Goal: Navigation & Orientation: Find specific page/section

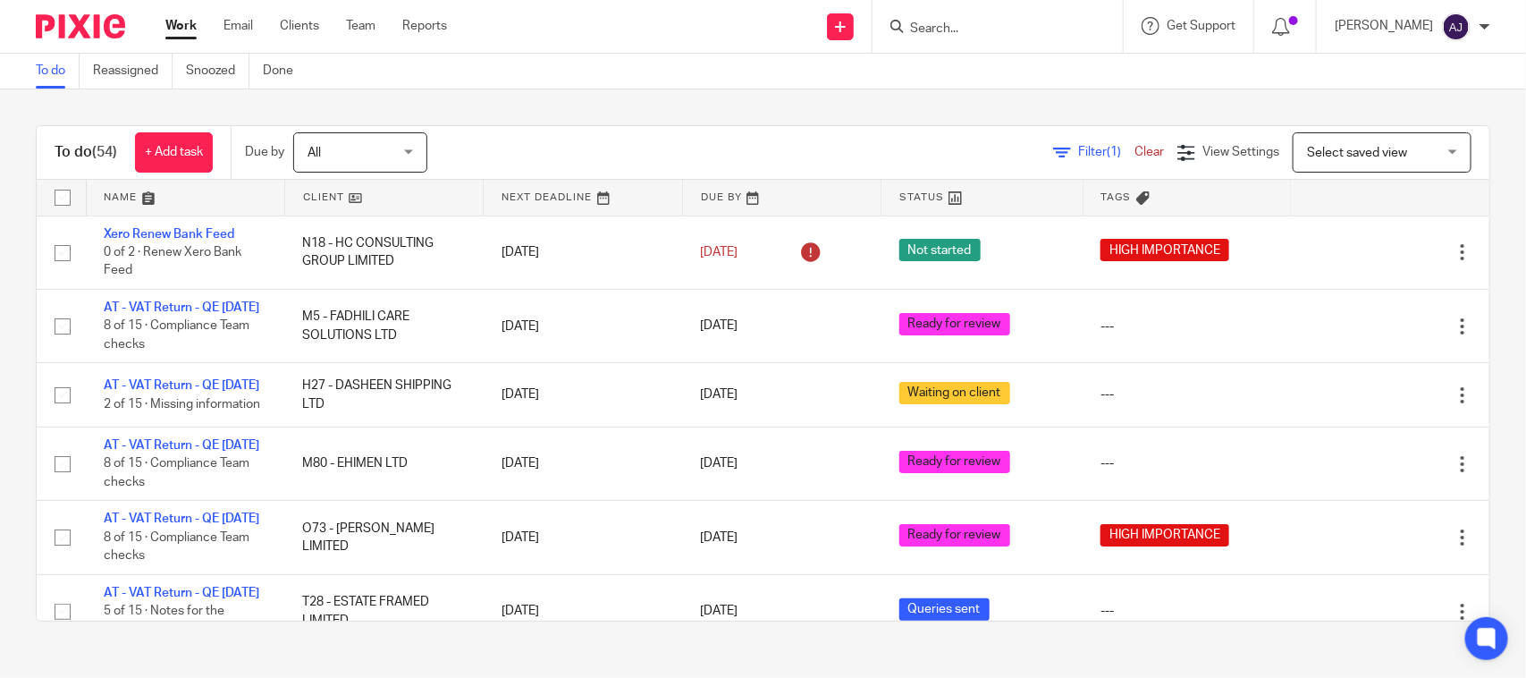
click at [930, 72] on div "To do Reassigned Snoozed Done" at bounding box center [763, 72] width 1526 height 36
click at [760, 76] on div "To do Reassigned Snoozed Done" at bounding box center [763, 72] width 1526 height 36
click at [766, 107] on div "To do (54) + Add task Due by All All Today Tomorrow This week Next week This mo…" at bounding box center [763, 373] width 1526 height 568
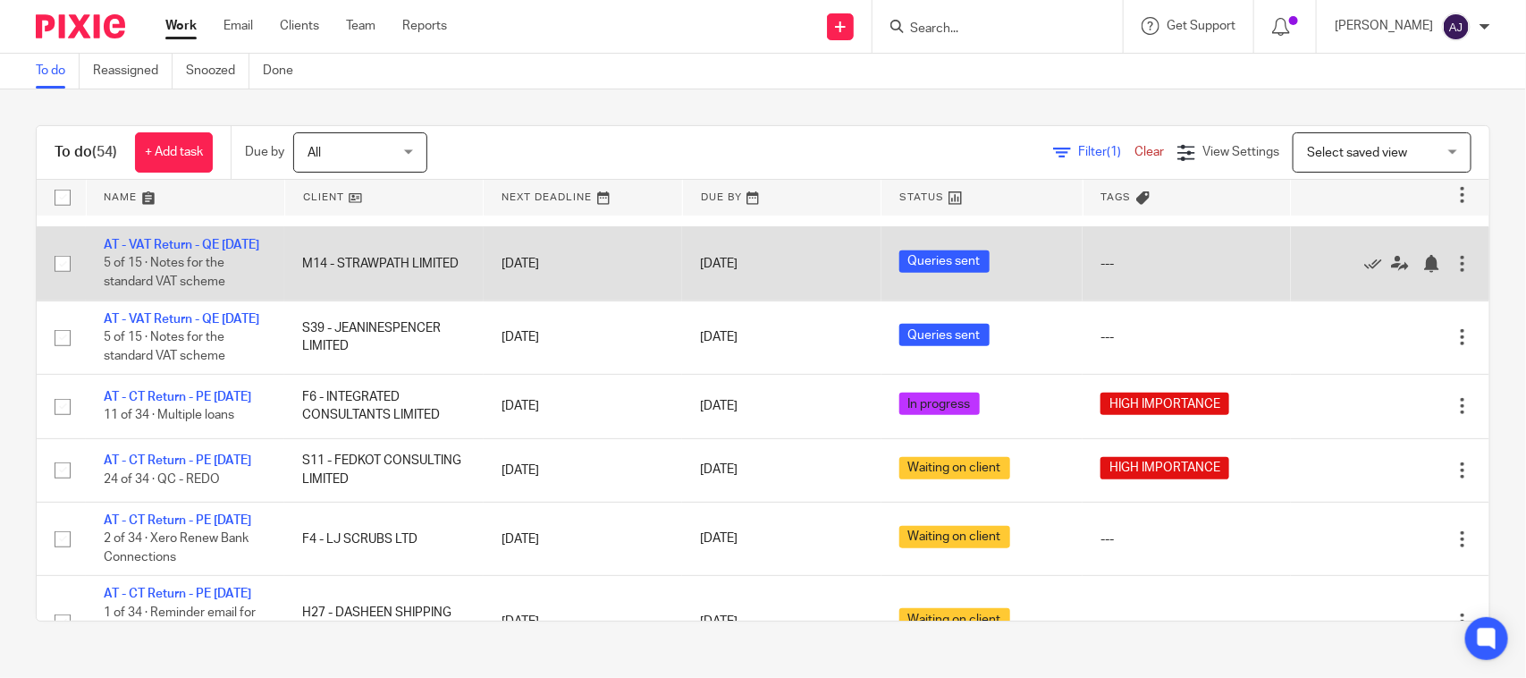
scroll to position [671, 0]
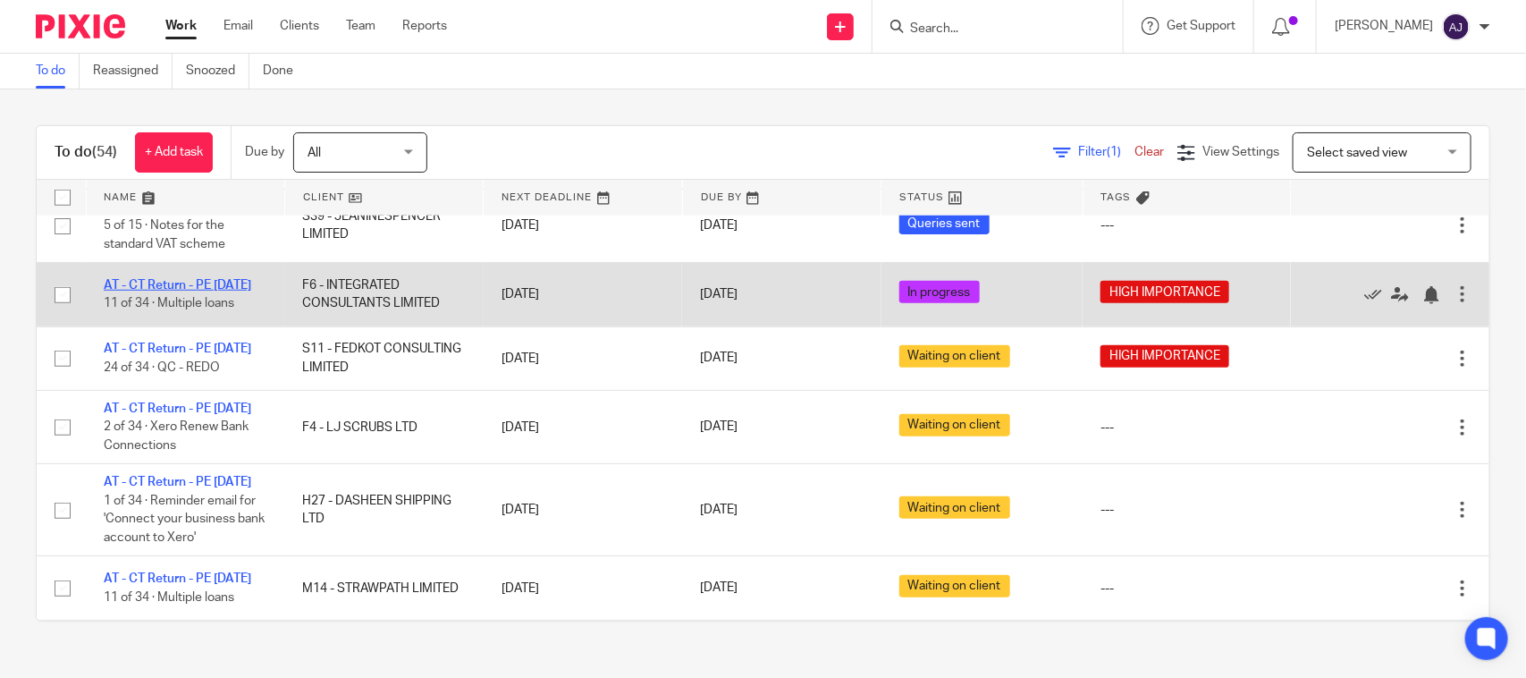
click at [225, 291] on link "AT - CT Return - PE [DATE]" at bounding box center [178, 285] width 148 height 13
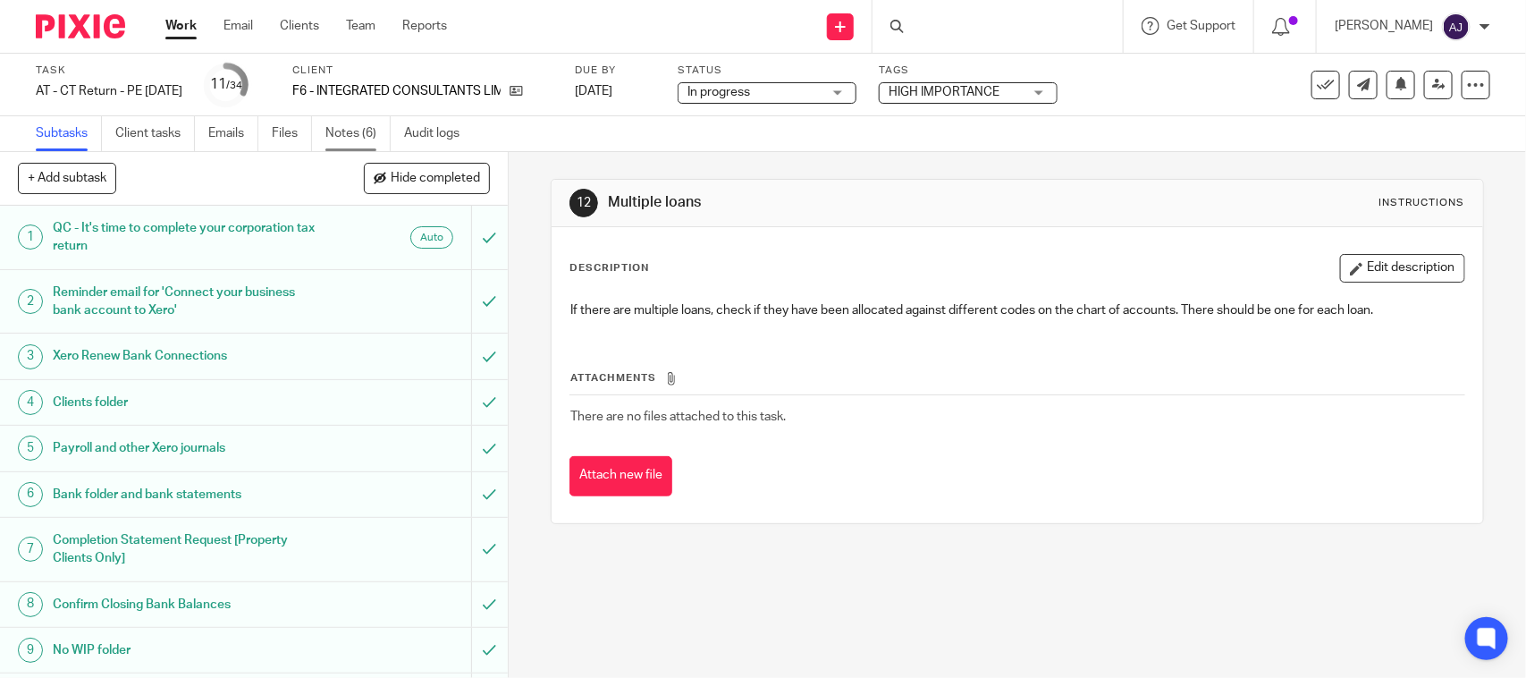
click at [350, 145] on link "Notes (6)" at bounding box center [357, 133] width 65 height 35
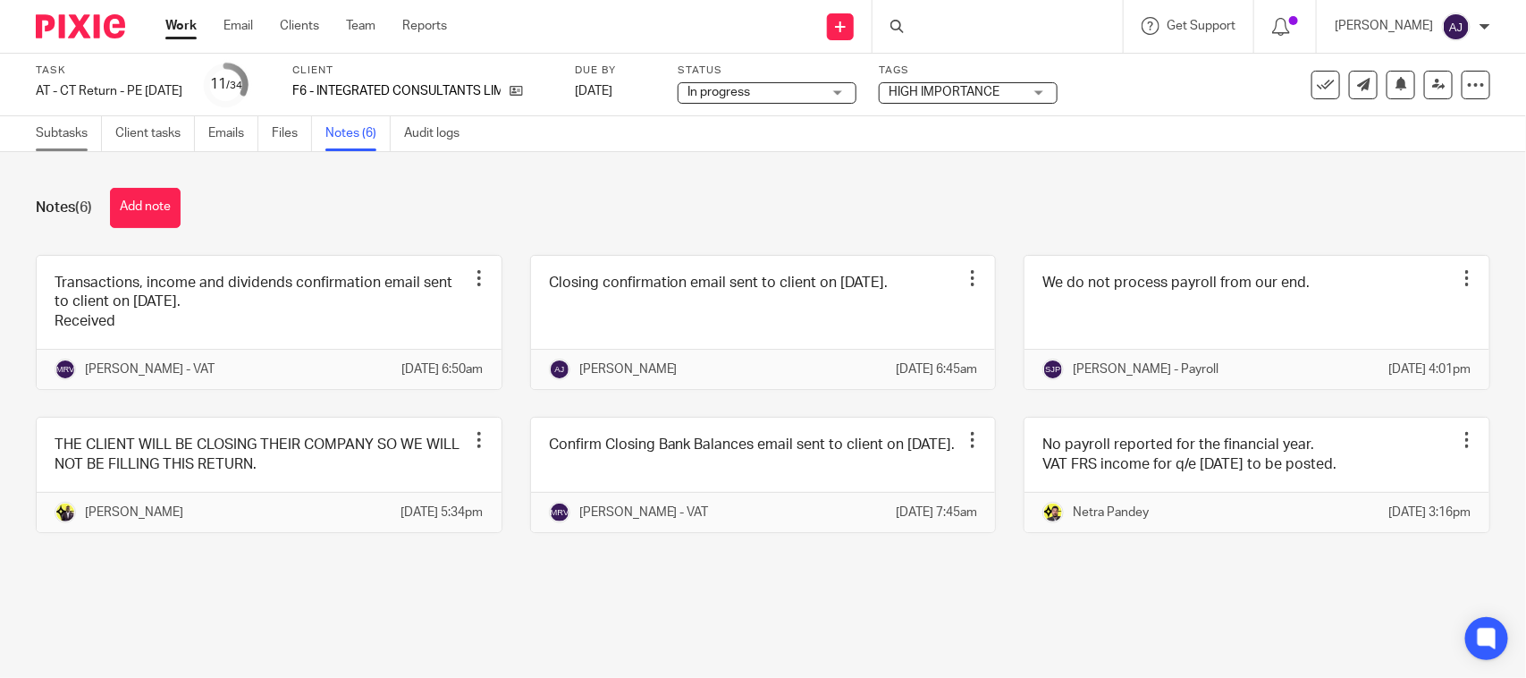
click at [60, 132] on link "Subtasks" at bounding box center [69, 133] width 66 height 35
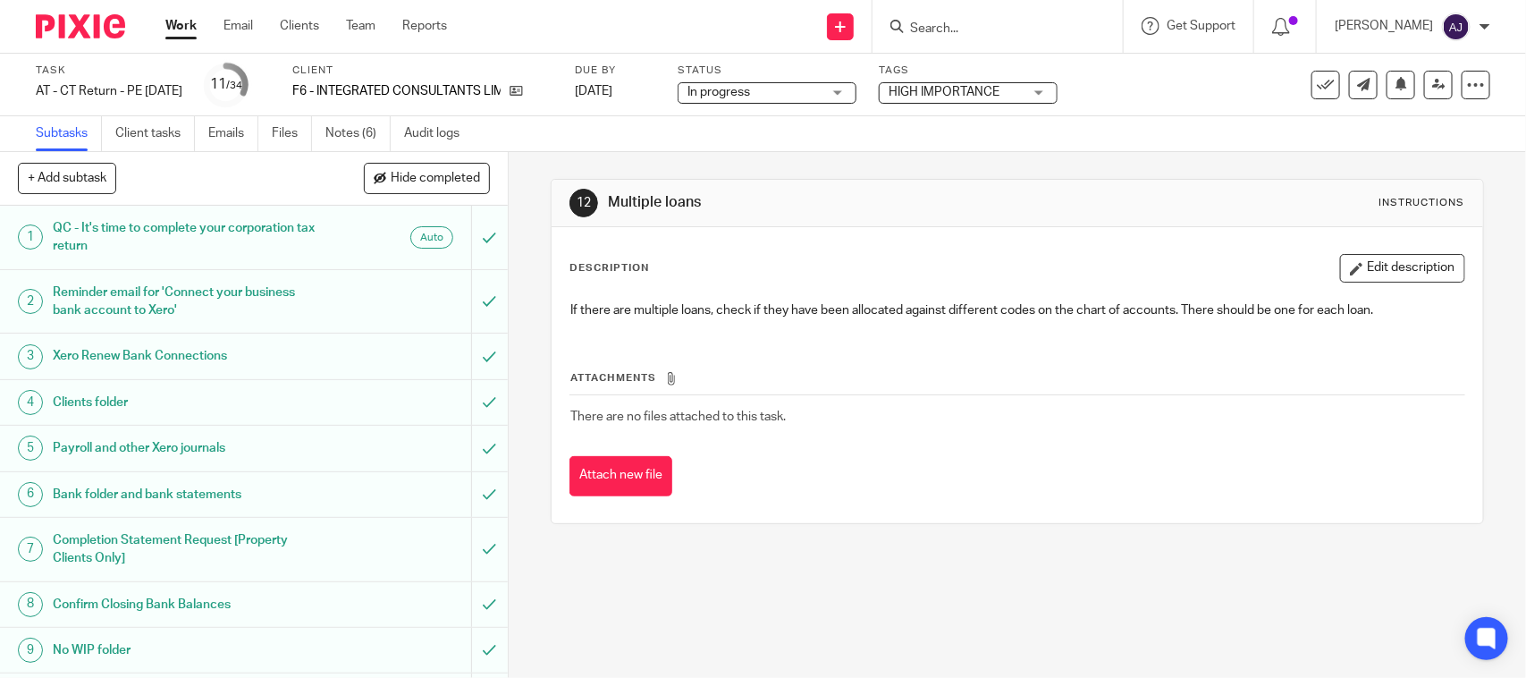
click at [672, 148] on div "Subtasks Client tasks Emails Files Notes (6) Audit logs" at bounding box center [763, 134] width 1526 height 36
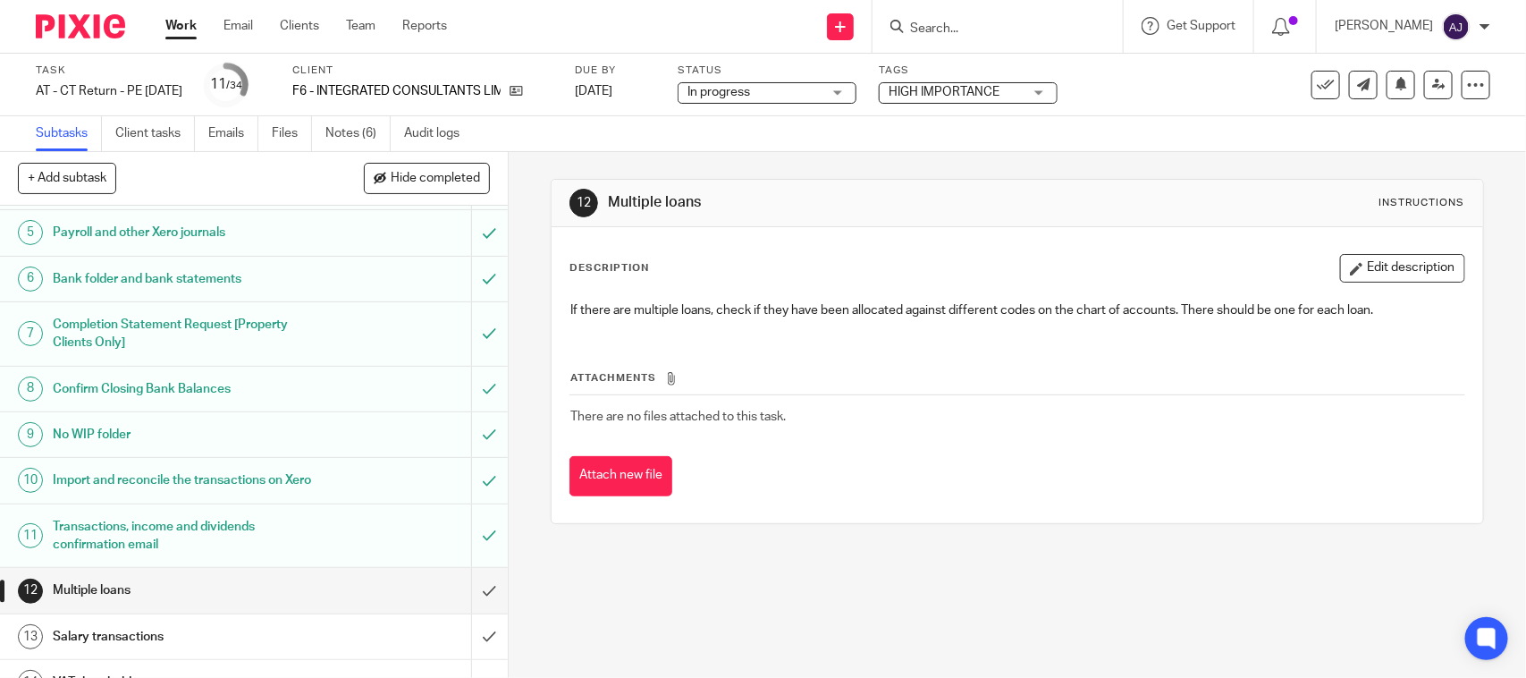
scroll to position [335, 0]
